Goal: Task Accomplishment & Management: Complete application form

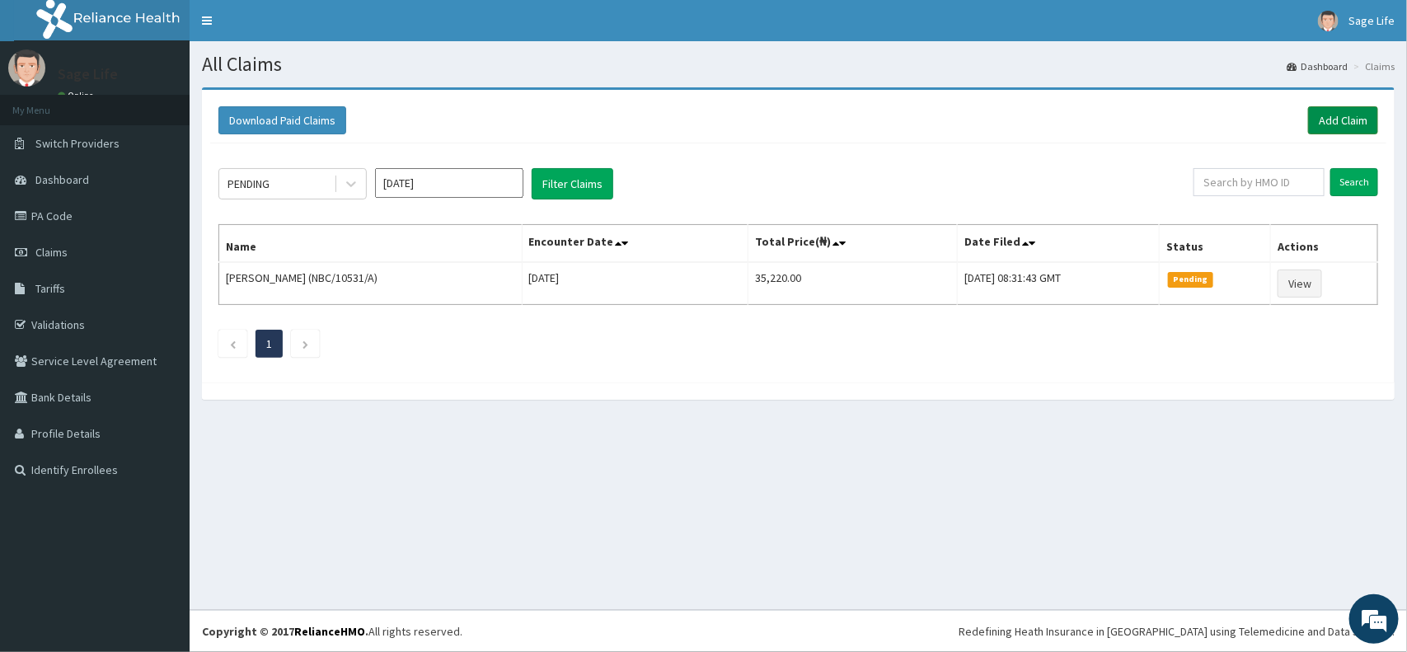
click at [1344, 118] on link "Add Claim" at bounding box center [1343, 120] width 70 height 28
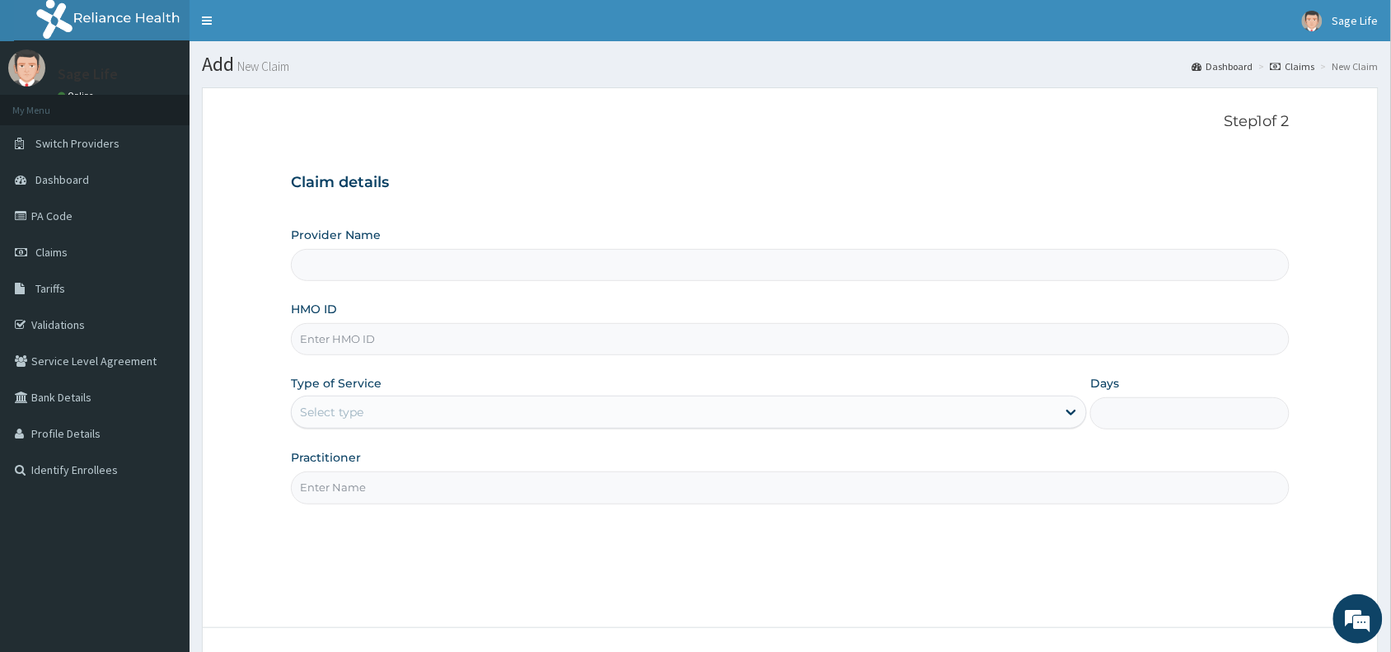
type input "Sage Life Laboratories and Diagnostics"
click at [352, 344] on input "HMO ID" at bounding box center [790, 339] width 999 height 32
type input "J"
type input "HJI/10001/A"
click at [386, 418] on div "Select type" at bounding box center [674, 412] width 765 height 26
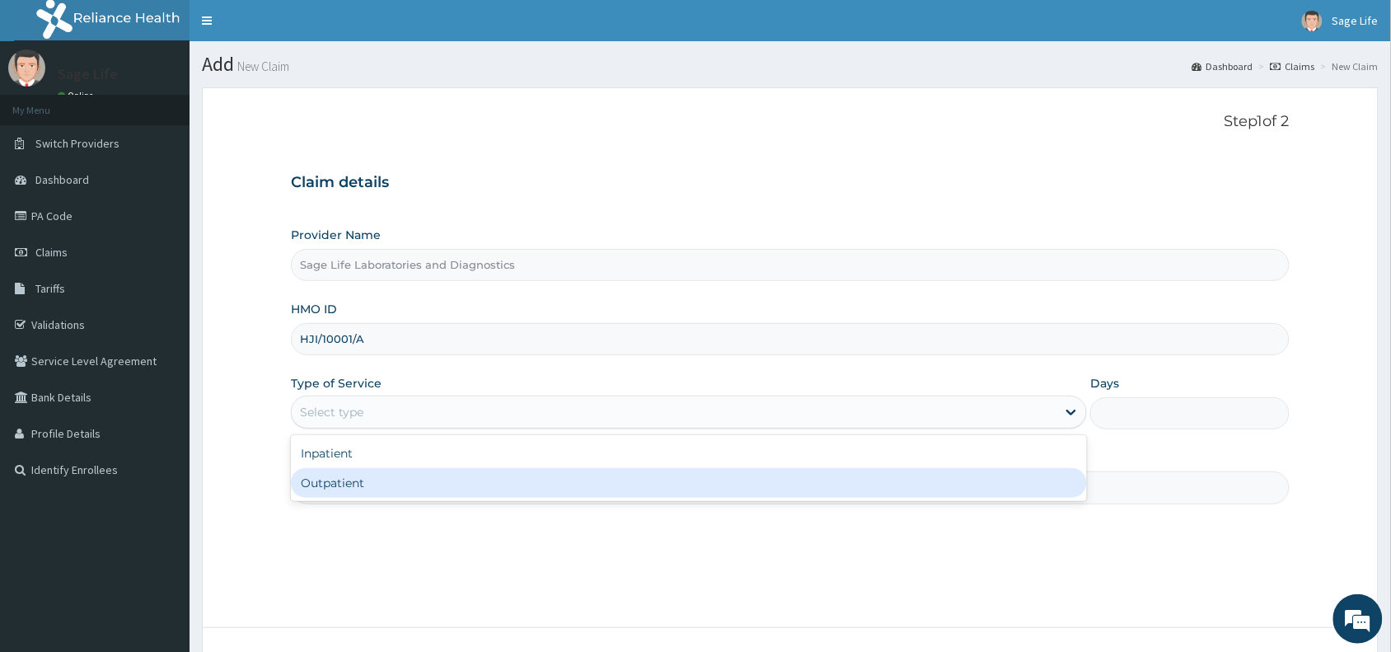
click at [385, 487] on div "Outpatient" at bounding box center [689, 483] width 796 height 30
type input "1"
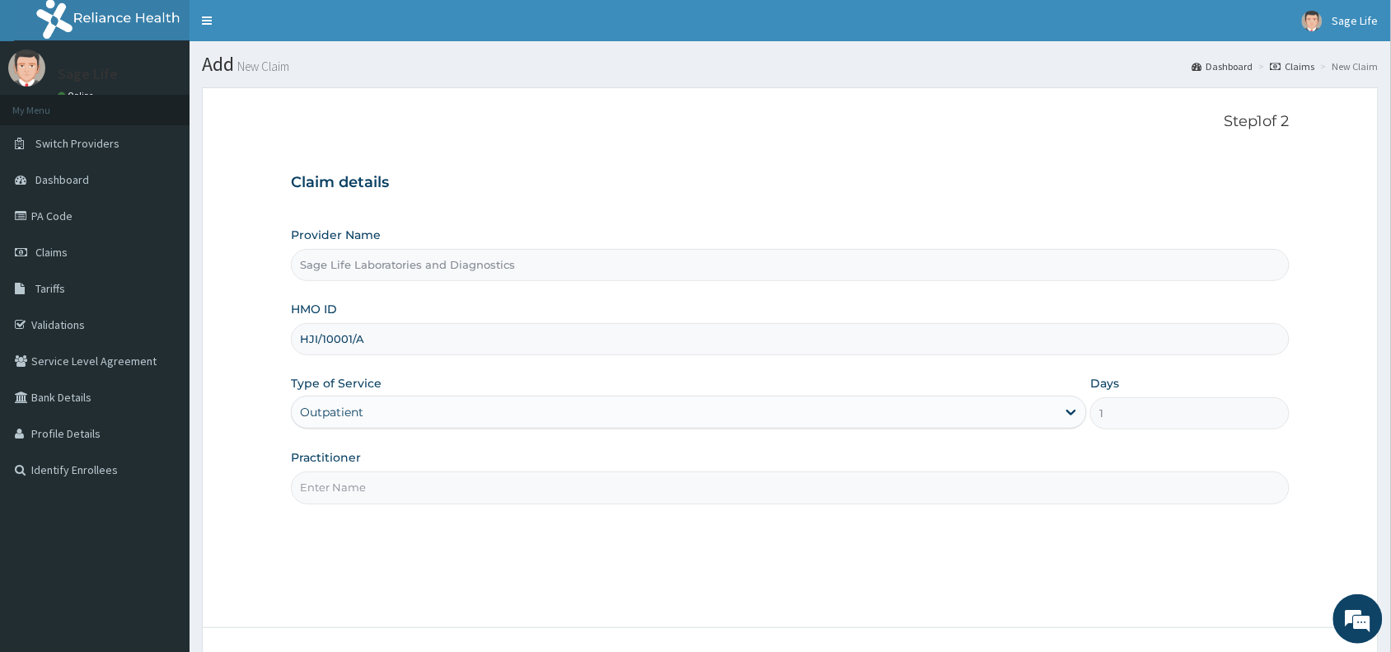
drag, startPoint x: 420, startPoint y: 491, endPoint x: 434, endPoint y: 463, distance: 31.3
click at [420, 491] on input "Practitioner" at bounding box center [790, 487] width 999 height 32
type input "NIL"
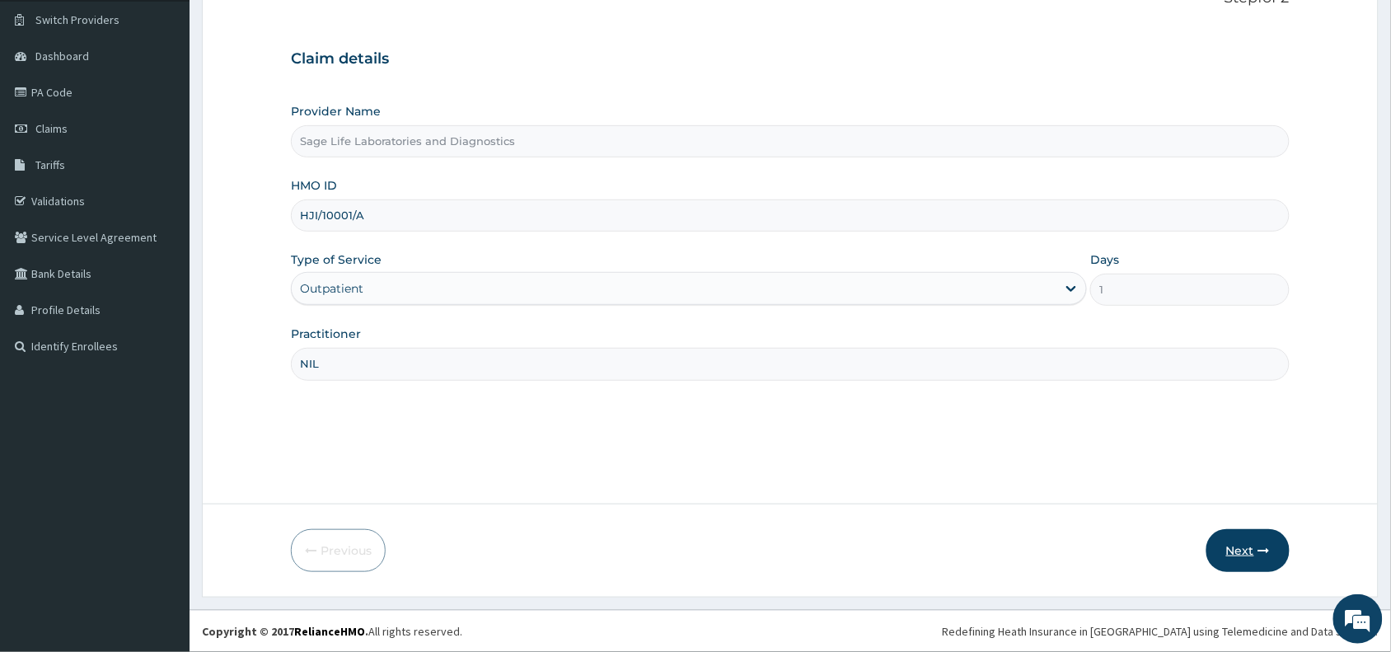
click at [1246, 566] on button "Next" at bounding box center [1248, 550] width 83 height 43
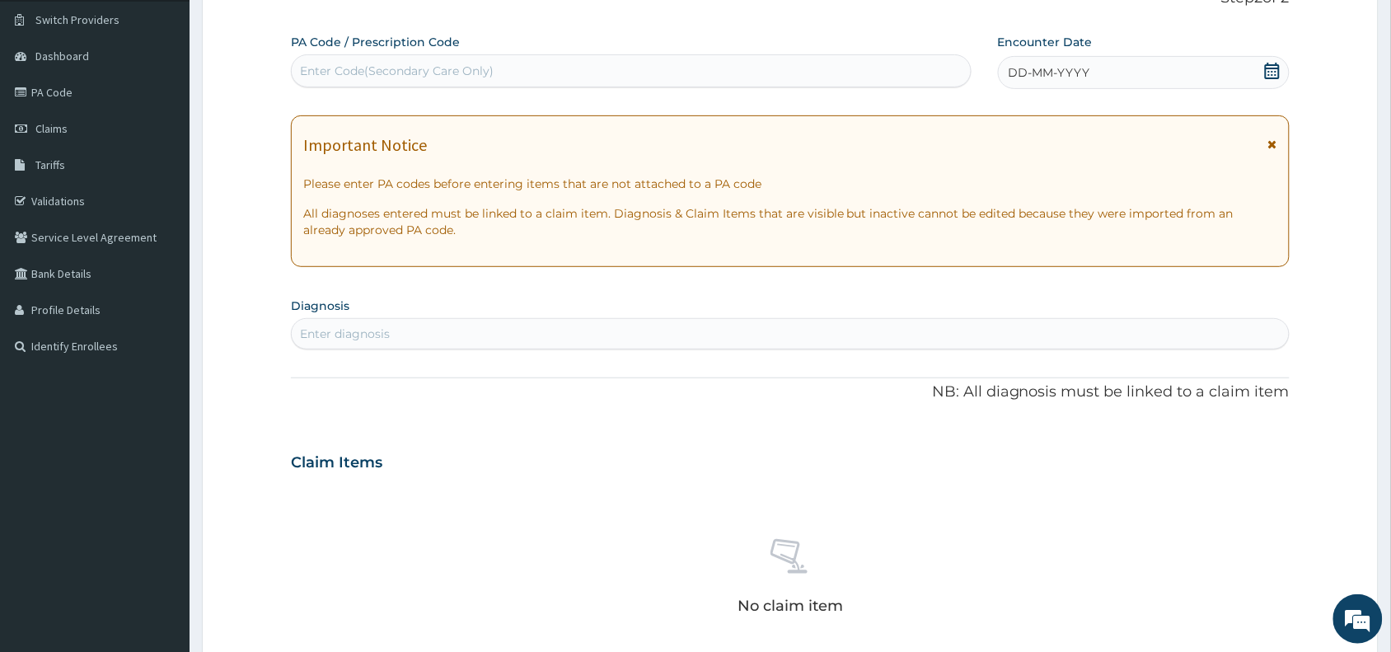
click at [445, 68] on div "Enter Code(Secondary Care Only)" at bounding box center [397, 71] width 194 height 16
paste input "PA/92604A"
type input "PA/92604A"
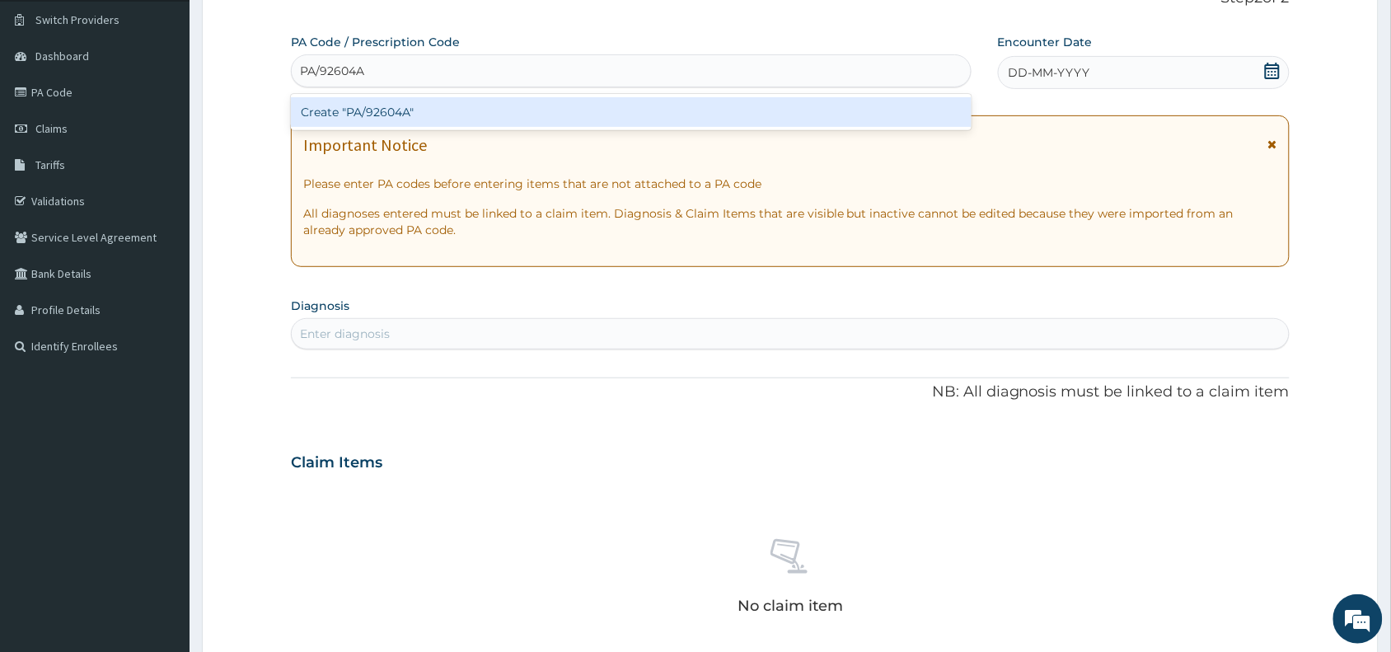
click at [446, 109] on div "Create "PA/92604A"" at bounding box center [631, 112] width 681 height 30
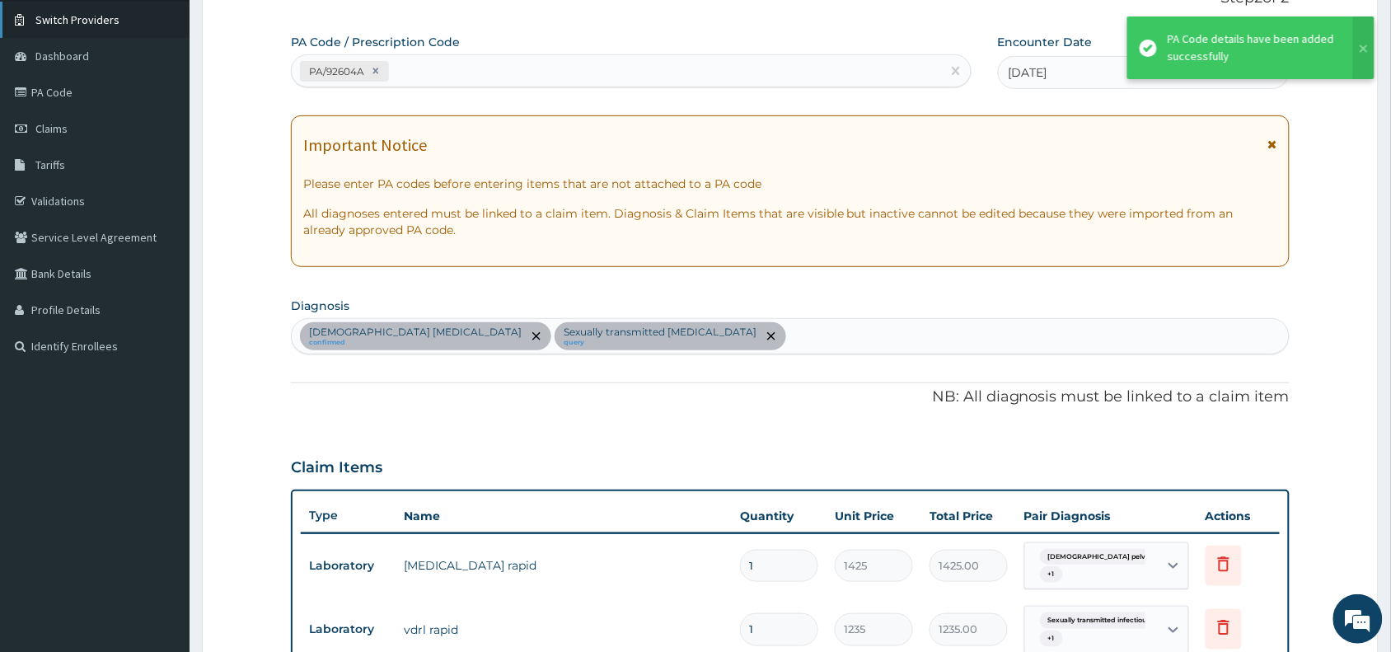
scroll to position [491, 0]
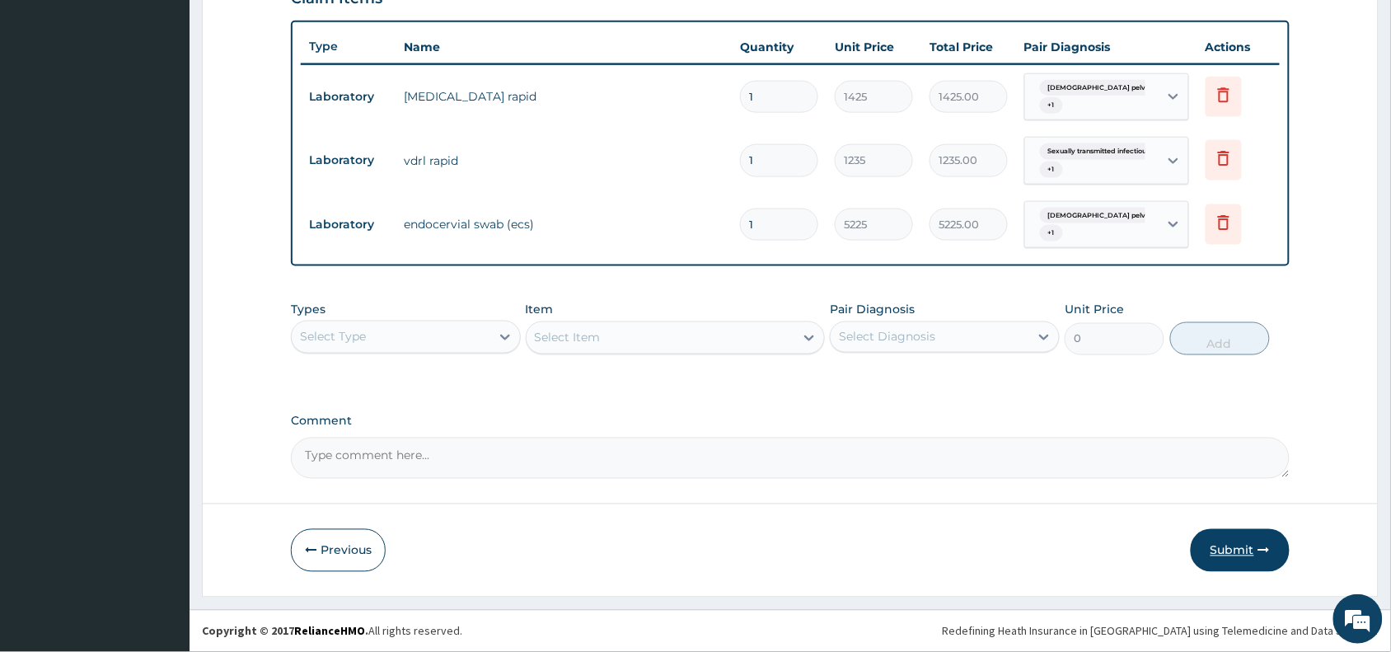
click at [1249, 538] on button "Submit" at bounding box center [1240, 550] width 99 height 43
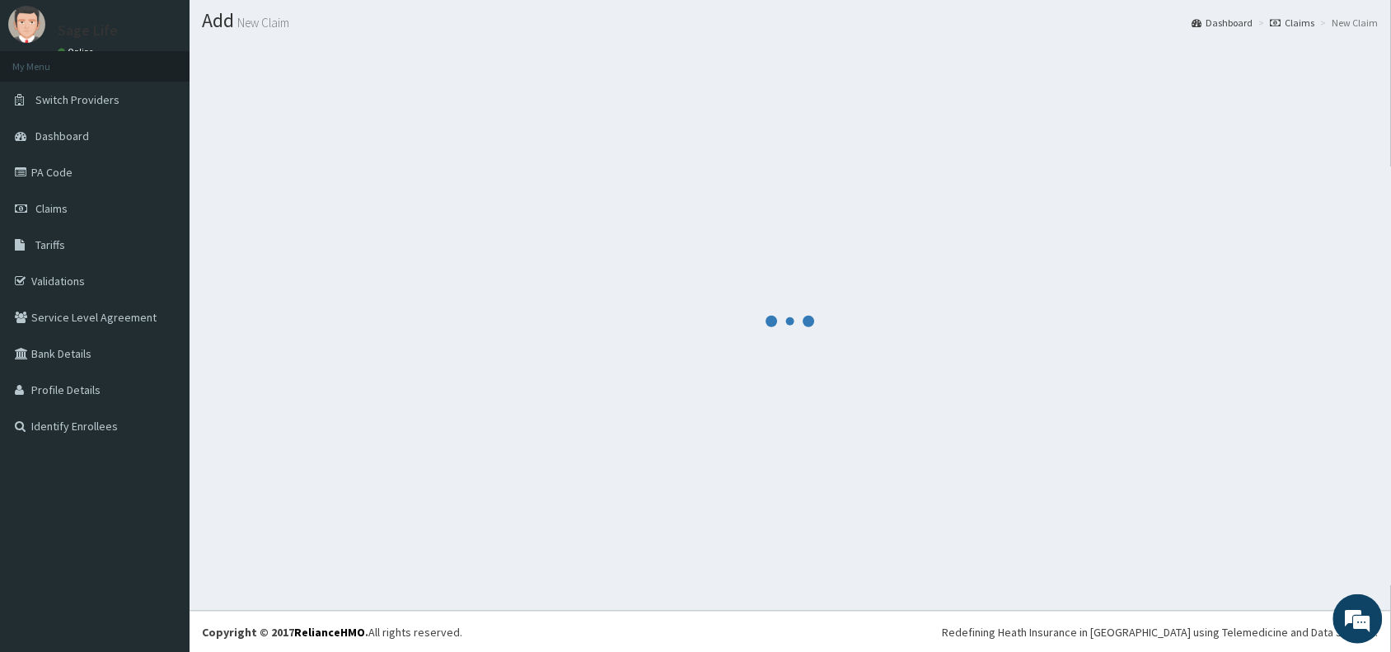
scroll to position [0, 0]
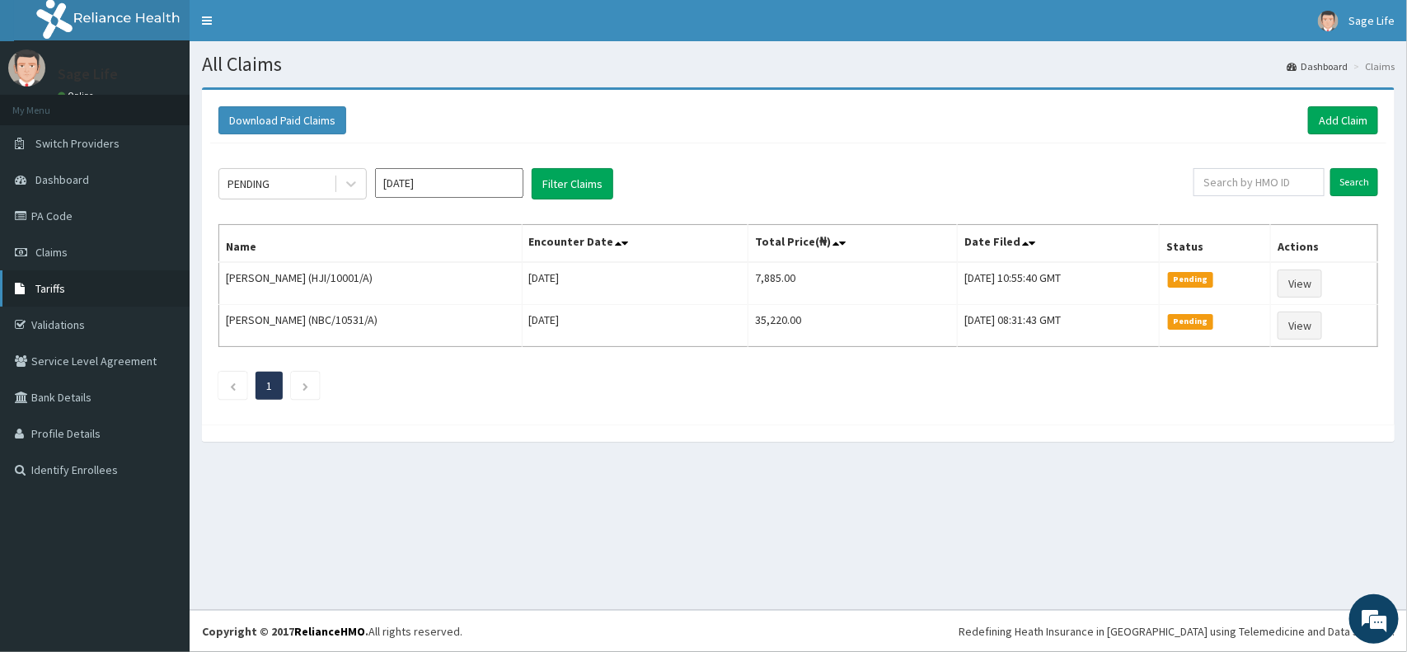
click at [82, 280] on link "Tariffs" at bounding box center [95, 288] width 190 height 36
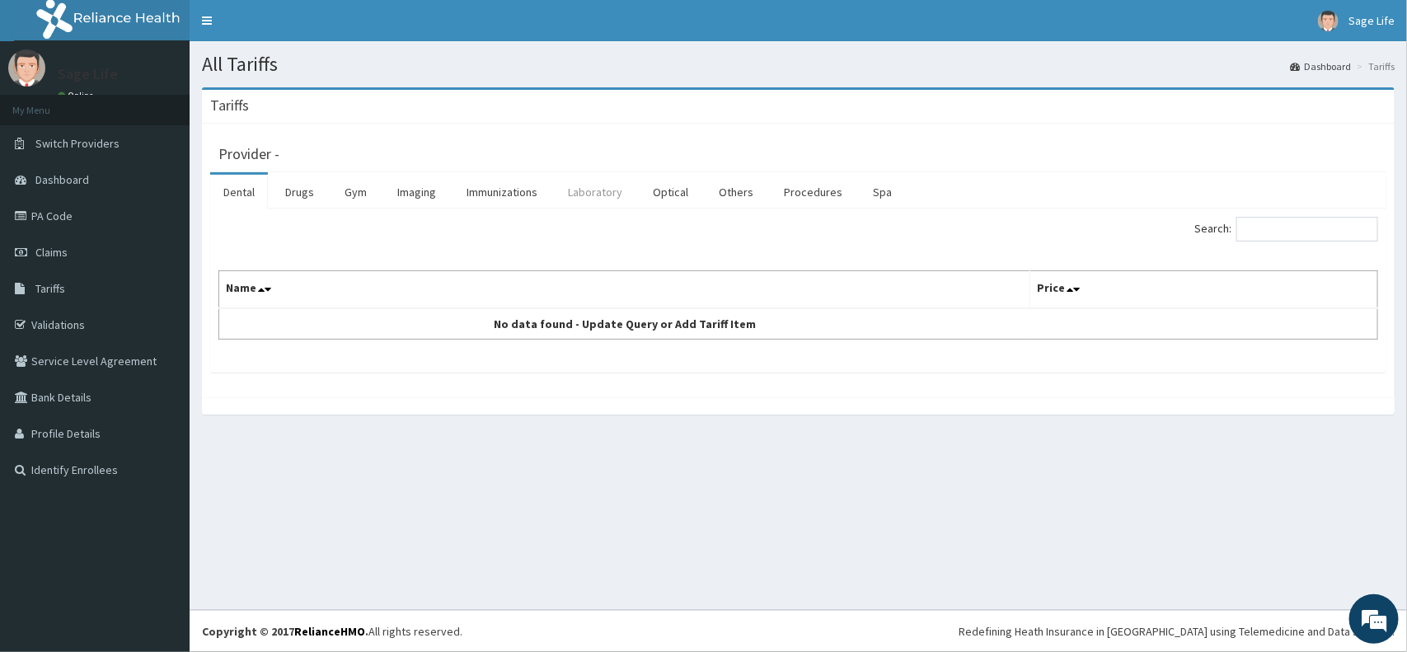
click at [585, 194] on link "Laboratory" at bounding box center [595, 192] width 81 height 35
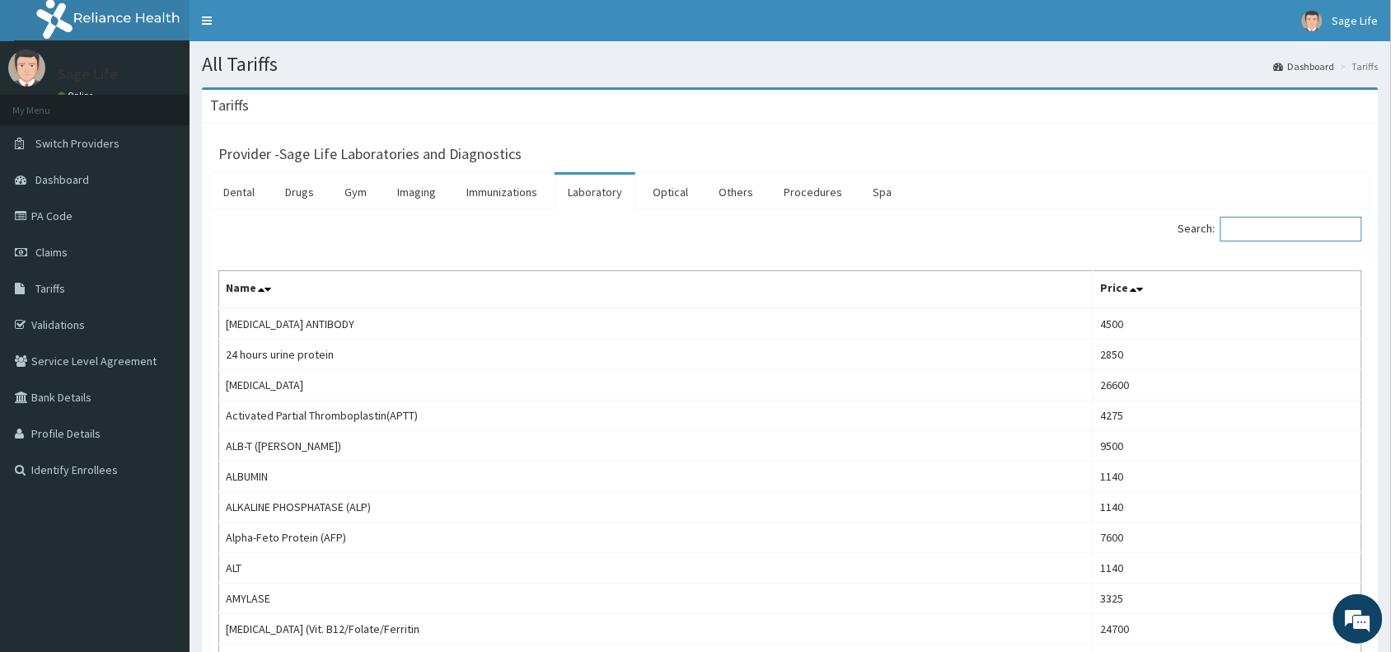
click at [1292, 227] on input "Search:" at bounding box center [1292, 229] width 142 height 25
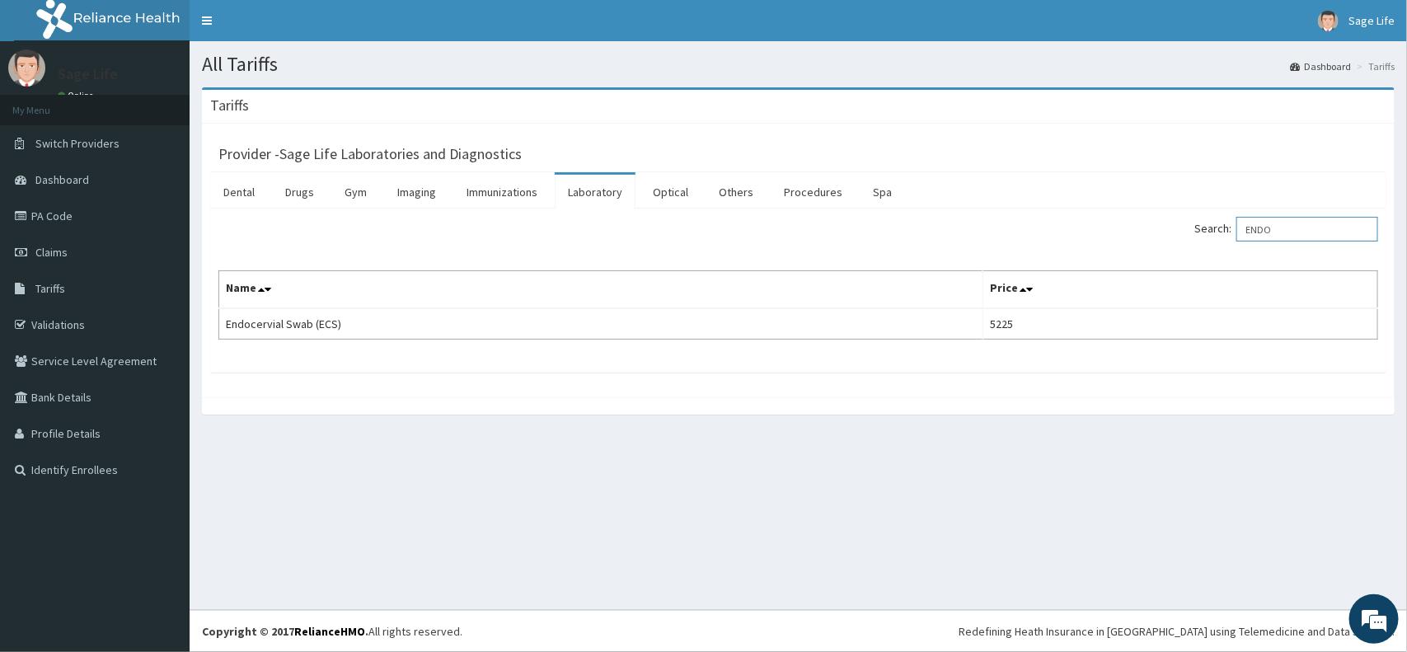
type input "ENDO"
